Goal: Navigation & Orientation: Find specific page/section

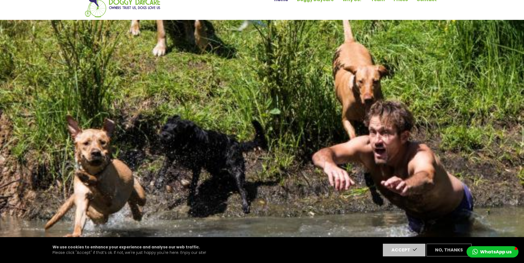
scroll to position [55, 0]
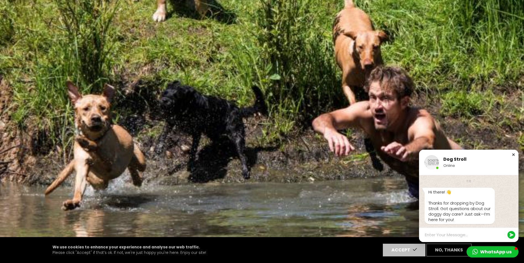
click at [513, 155] on div "Close chat window" at bounding box center [513, 155] width 6 height 6
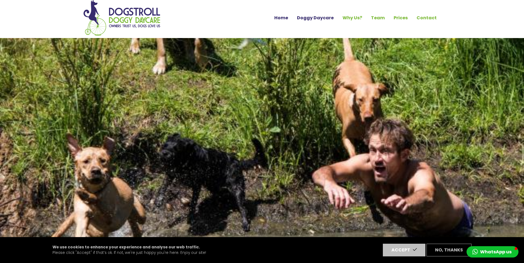
scroll to position [0, 0]
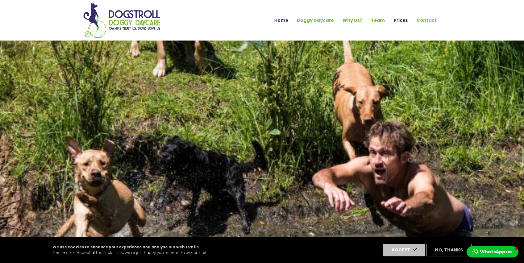
click at [397, 22] on link "Prices" at bounding box center [400, 20] width 23 height 9
click at [399, 23] on link "Prices" at bounding box center [400, 20] width 23 height 9
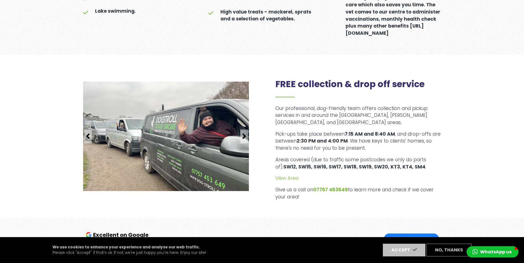
scroll to position [469, 0]
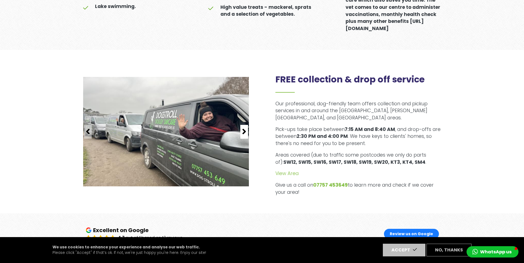
click at [247, 128] on button "button" at bounding box center [244, 132] width 8 height 14
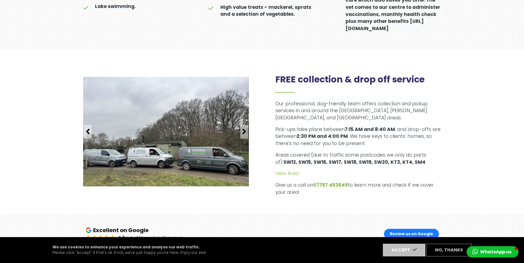
click at [280, 162] on div "Our professional, dog-friendly team offers collection and pickup services in an…" at bounding box center [358, 148] width 166 height 96
click at [285, 170] on link "View Area" at bounding box center [286, 173] width 23 height 7
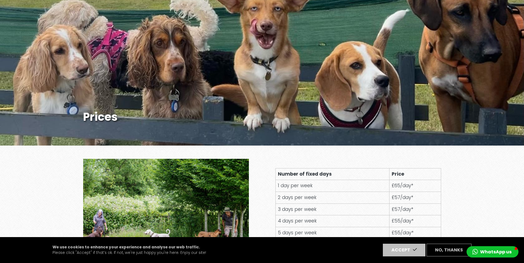
scroll to position [55, 0]
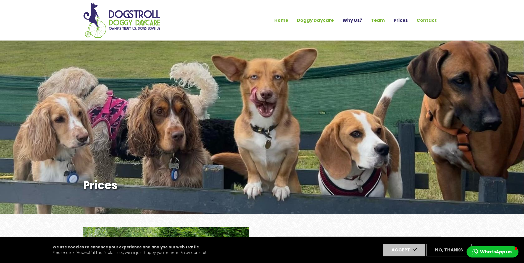
click at [351, 25] on link "Why Us?" at bounding box center [352, 20] width 28 height 9
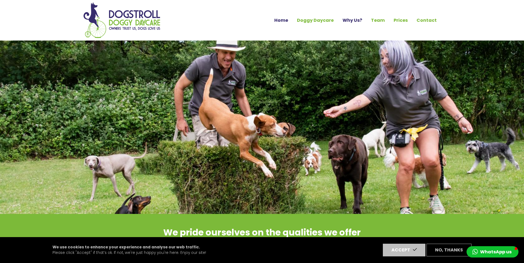
click at [288, 20] on link "Home" at bounding box center [281, 20] width 23 height 9
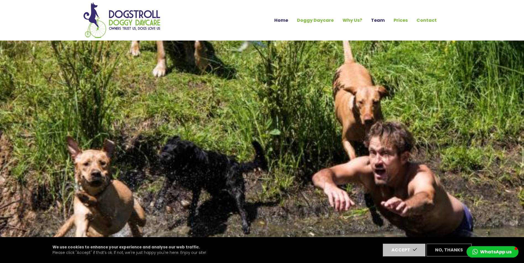
click at [379, 22] on link "Team" at bounding box center [377, 20] width 23 height 9
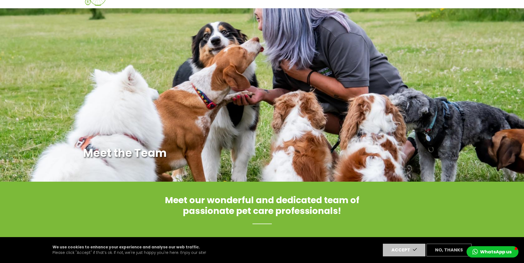
scroll to position [27, 0]
